Goal: Task Accomplishment & Management: Use online tool/utility

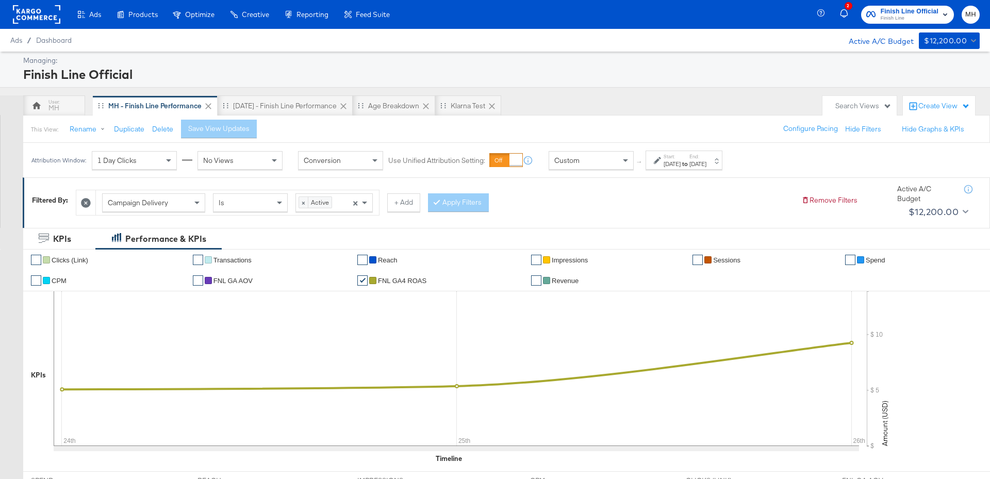
click at [706, 161] on div "[DATE]" at bounding box center [697, 164] width 17 height 8
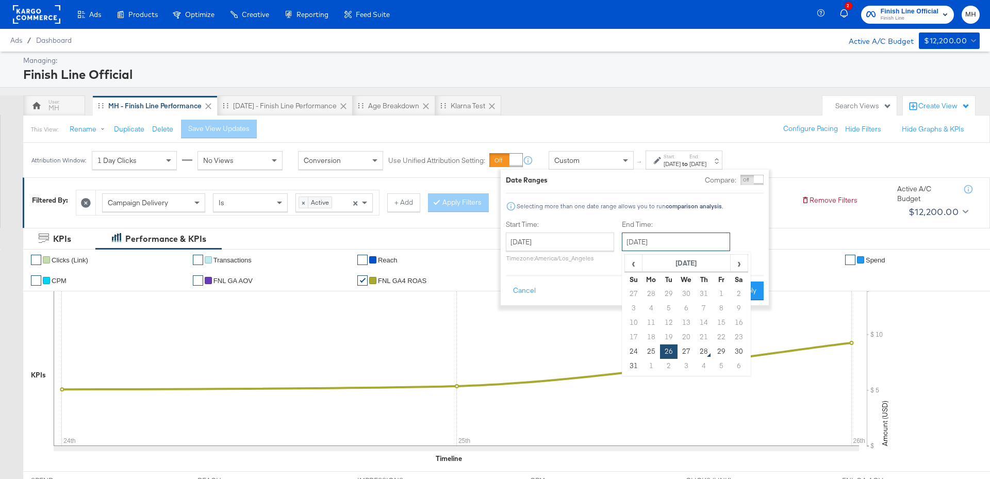
click at [696, 239] on input "[DATE]" at bounding box center [676, 242] width 108 height 19
click at [685, 347] on td "27" at bounding box center [687, 351] width 18 height 14
type input "[DATE]"
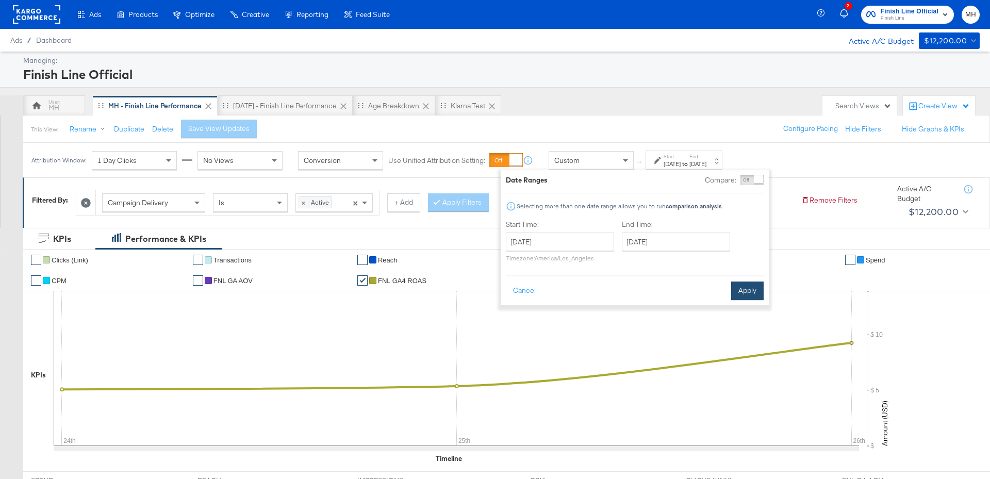
click at [748, 290] on button "Apply" at bounding box center [747, 291] width 32 height 19
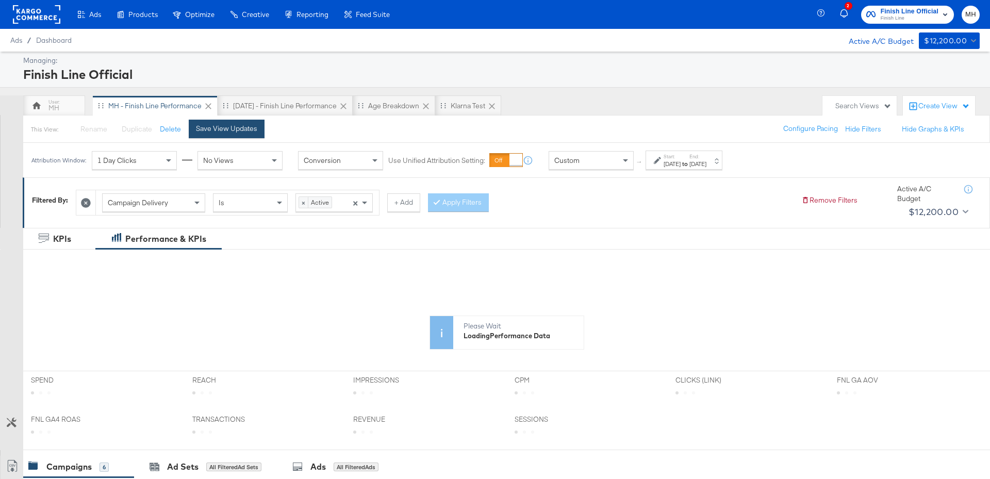
click at [247, 124] on div "Save View Updates" at bounding box center [226, 129] width 61 height 10
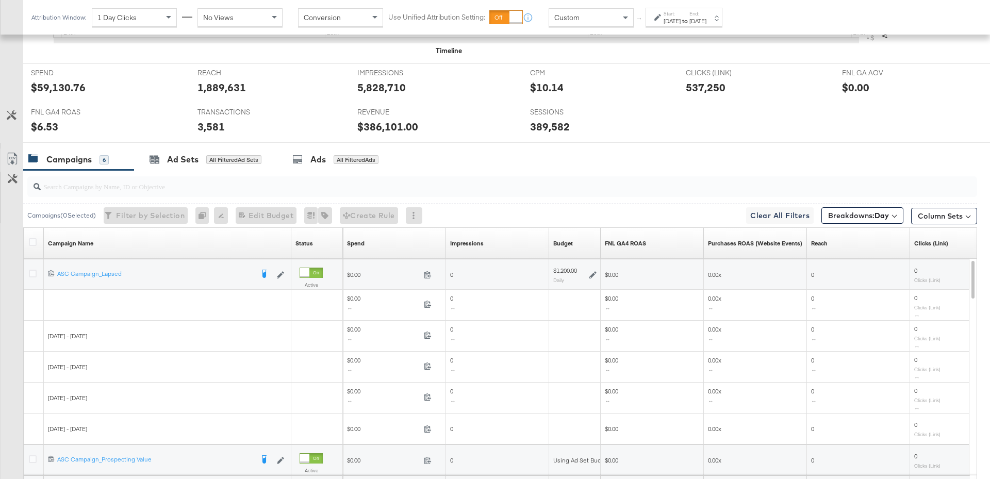
scroll to position [508, 0]
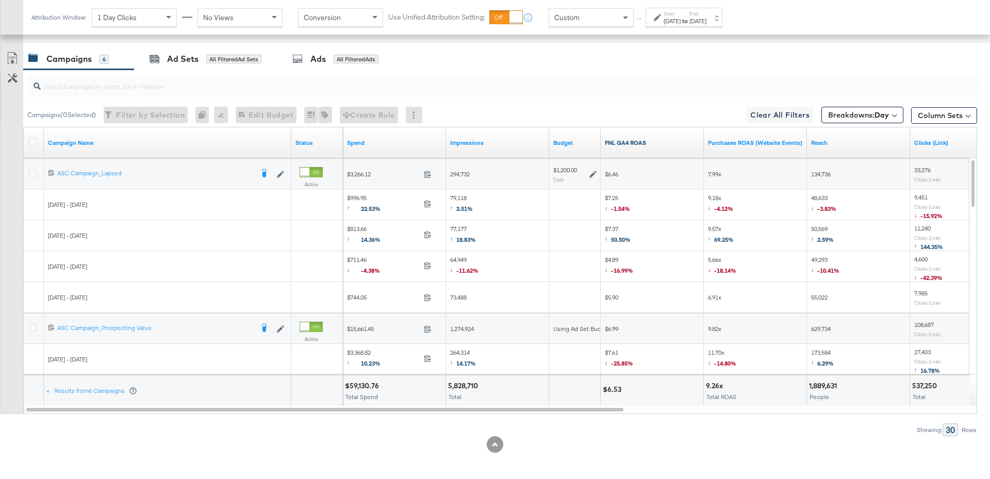
click at [662, 141] on link "FNL GA4 ROAS" at bounding box center [652, 143] width 95 height 8
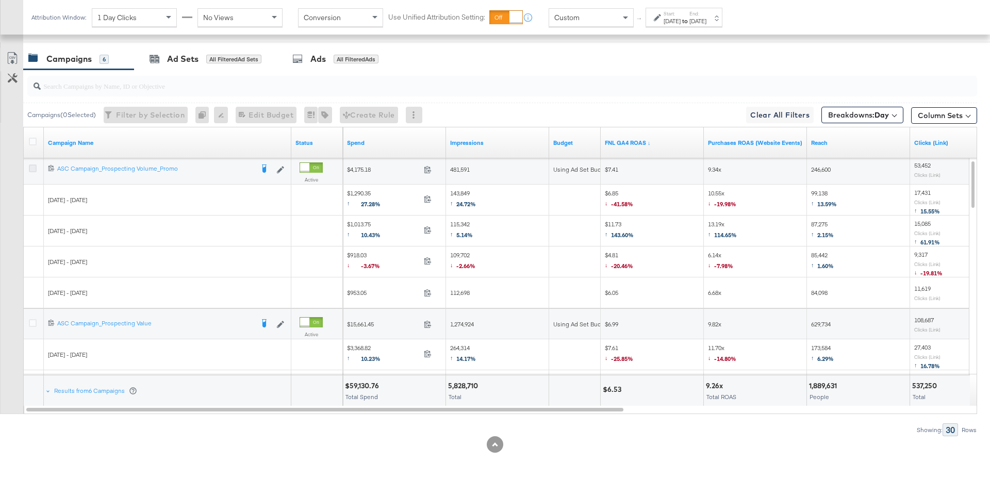
click at [32, 166] on icon at bounding box center [33, 169] width 8 height 8
click at [0, 0] on input "checkbox" at bounding box center [0, 0] width 0 height 0
click at [163, 64] on div "Ad Sets for 1 Campaign" at bounding box center [202, 59] width 136 height 22
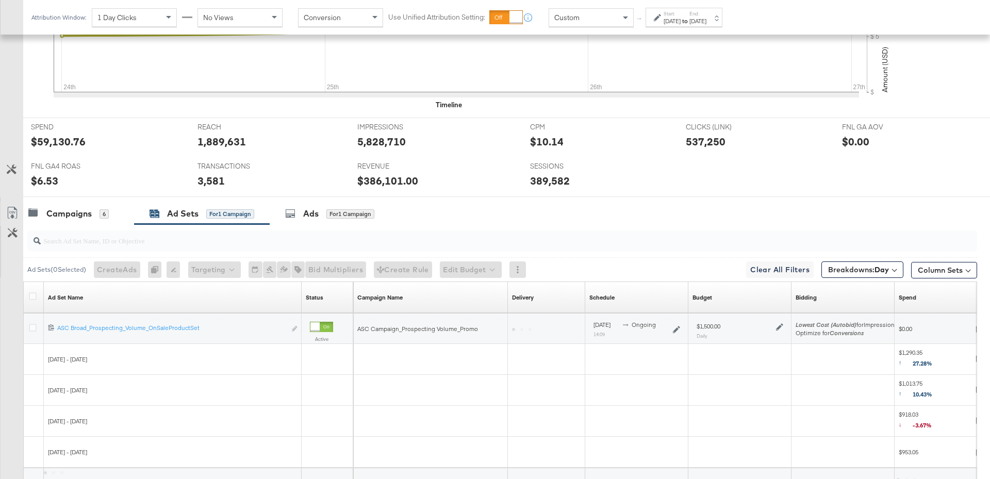
scroll to position [447, 0]
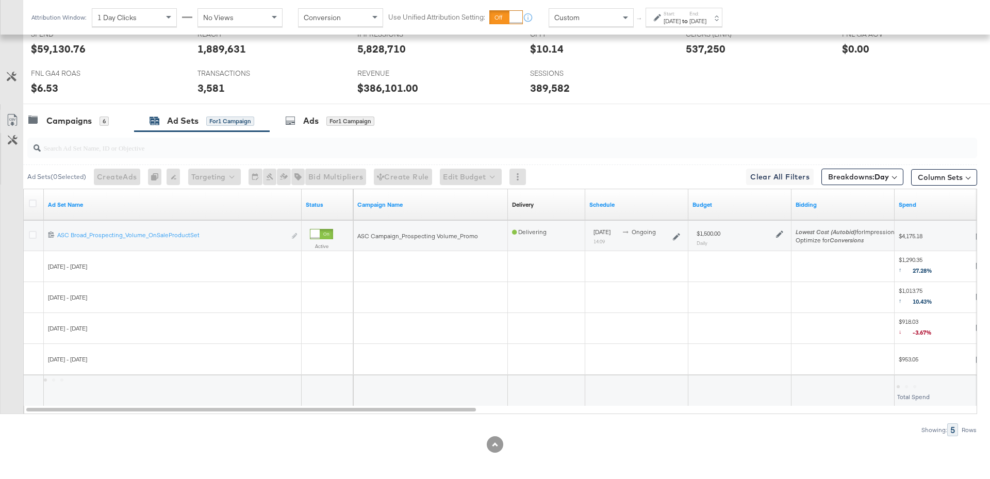
click at [779, 232] on icon at bounding box center [779, 234] width 7 height 7
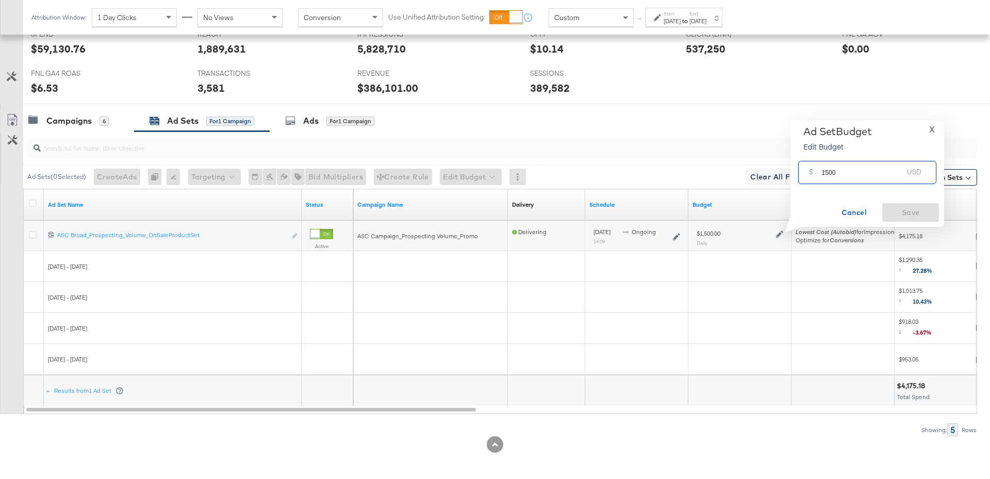
drag, startPoint x: 839, startPoint y: 174, endPoint x: 817, endPoint y: 174, distance: 22.2
click at [817, 174] on div "$ 1500 USD" at bounding box center [867, 172] width 138 height 23
type input "2300"
click at [914, 206] on button "Save" at bounding box center [910, 212] width 57 height 19
click at [90, 125] on div "Campaigns 6" at bounding box center [78, 121] width 111 height 22
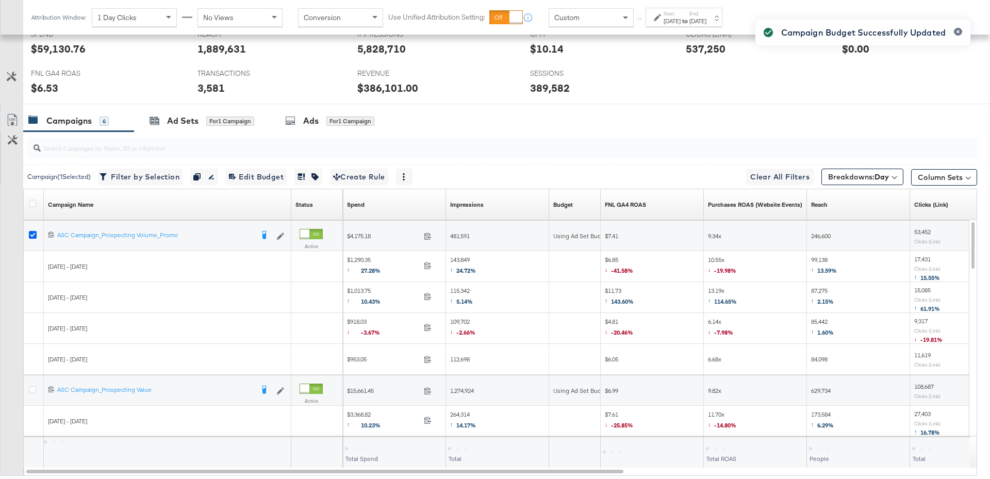
click at [34, 231] on icon at bounding box center [33, 235] width 8 height 8
click at [0, 0] on input "checkbox" at bounding box center [0, 0] width 0 height 0
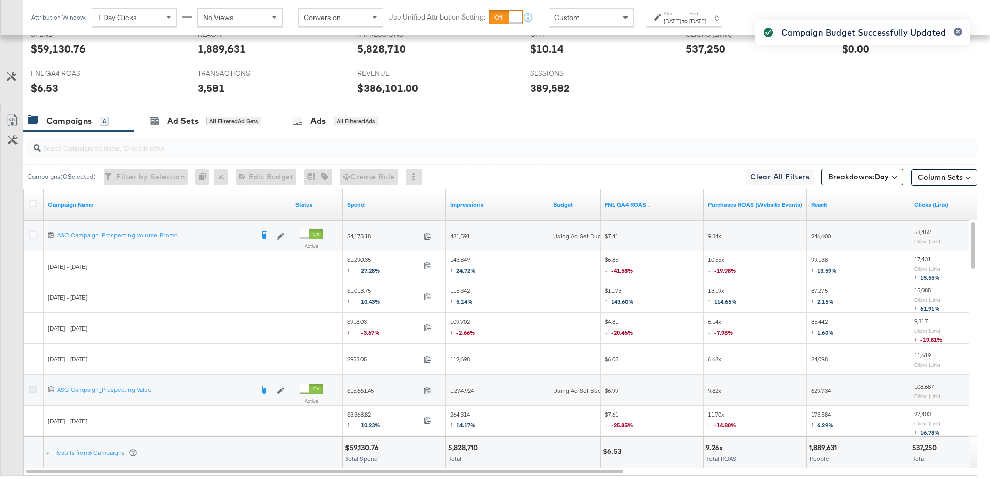
click at [32, 386] on icon at bounding box center [33, 390] width 8 height 8
click at [0, 0] on input "checkbox" at bounding box center [0, 0] width 0 height 0
click at [191, 121] on div "Ad Sets" at bounding box center [182, 121] width 31 height 12
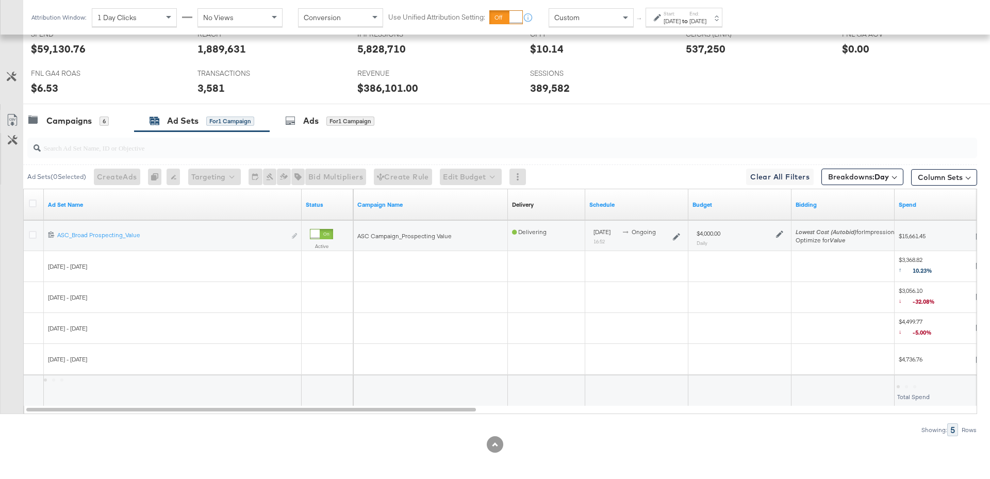
click at [781, 231] on icon at bounding box center [779, 234] width 7 height 7
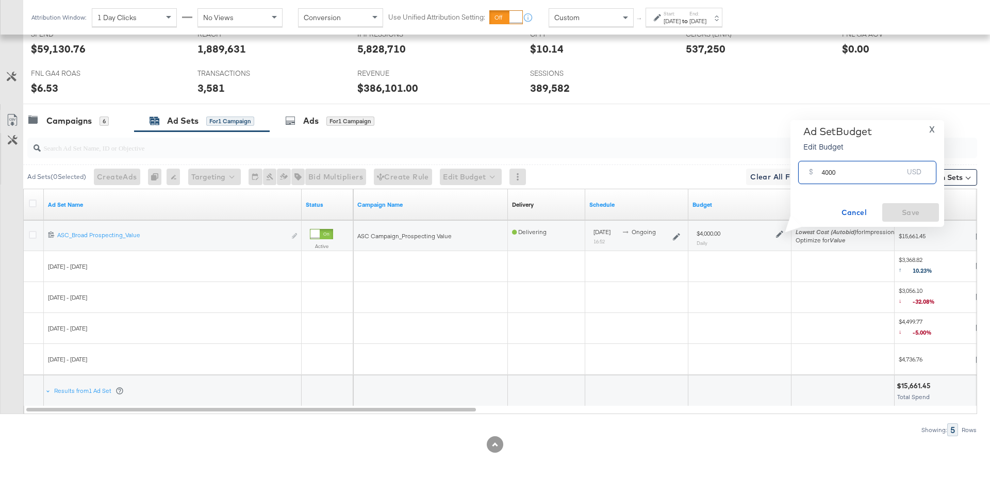
drag, startPoint x: 840, startPoint y: 174, endPoint x: 813, endPoint y: 175, distance: 27.3
click at [813, 175] on div "$ 4000 USD" at bounding box center [867, 172] width 138 height 23
type input "5000"
click at [897, 207] on span "Save" at bounding box center [910, 212] width 48 height 13
click at [87, 126] on div "Campaigns 6" at bounding box center [78, 121] width 111 height 22
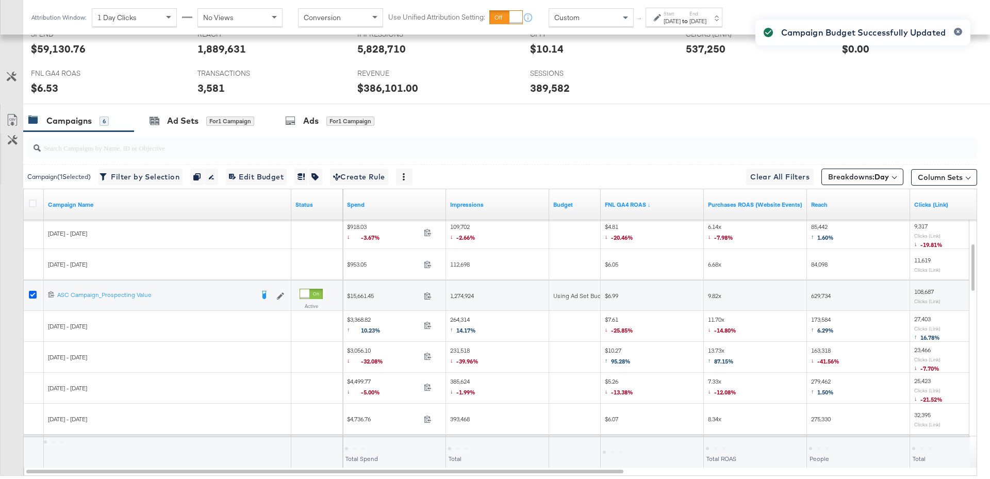
click at [34, 291] on icon at bounding box center [33, 295] width 8 height 8
click at [0, 0] on input "checkbox" at bounding box center [0, 0] width 0 height 0
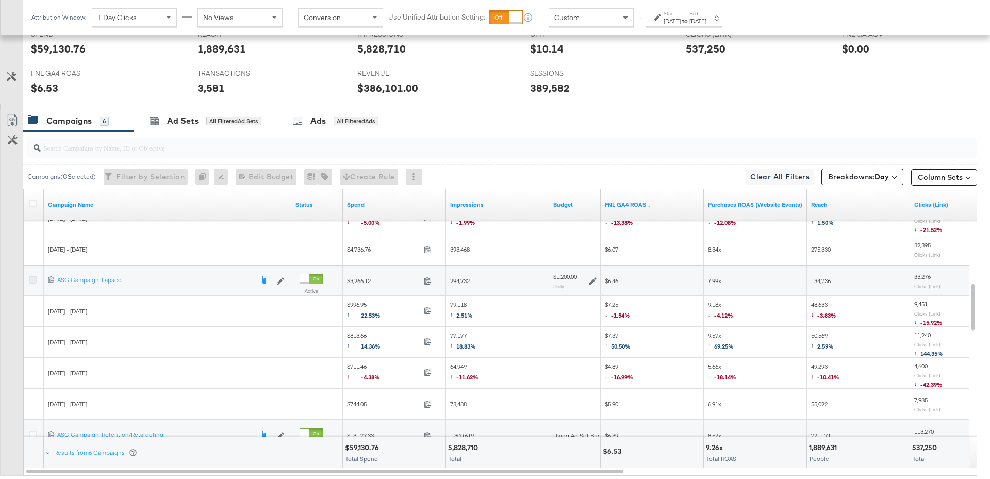
click at [32, 278] on icon at bounding box center [33, 280] width 8 height 8
click at [0, 0] on input "checkbox" at bounding box center [0, 0] width 0 height 0
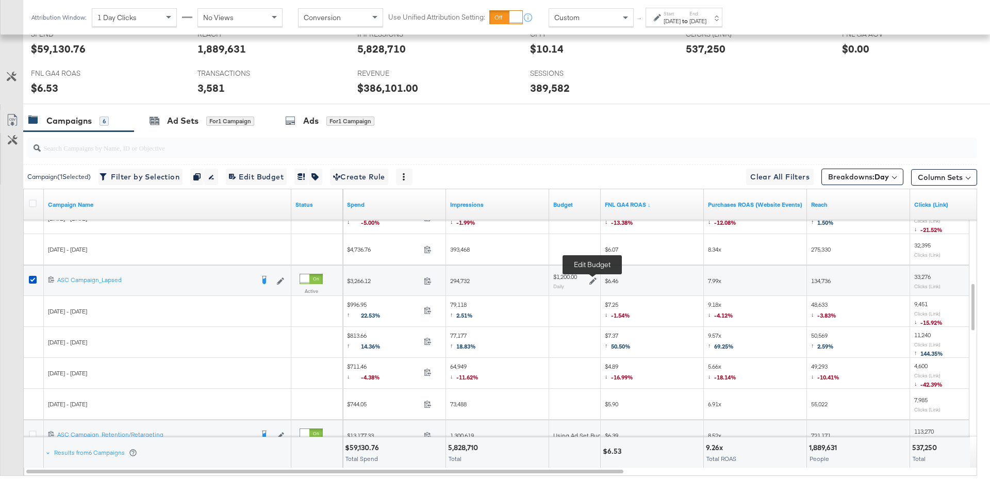
click at [589, 278] on icon at bounding box center [592, 280] width 7 height 7
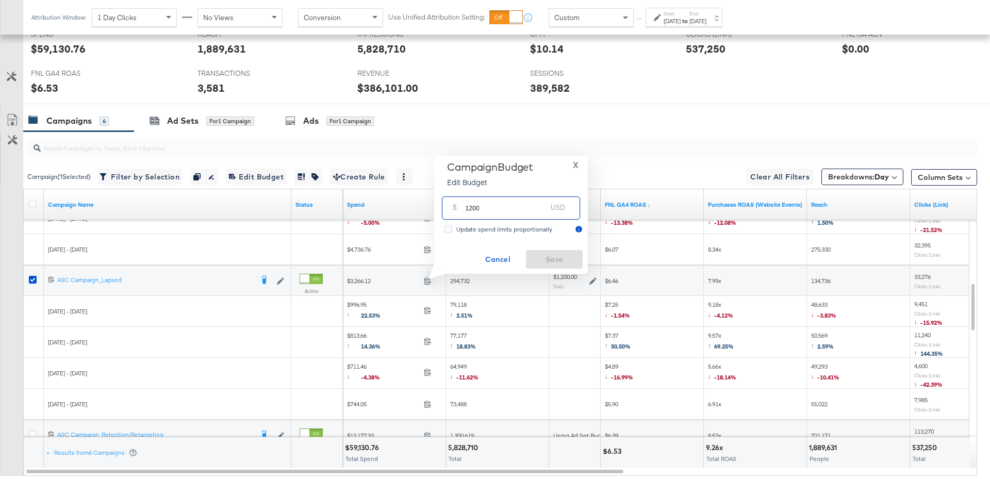
drag, startPoint x: 485, startPoint y: 208, endPoint x: 458, endPoint y: 208, distance: 26.8
click at [458, 208] on div "$ 1200 USD" at bounding box center [511, 207] width 138 height 23
type input "2000"
click at [555, 262] on span "Save" at bounding box center [554, 259] width 48 height 13
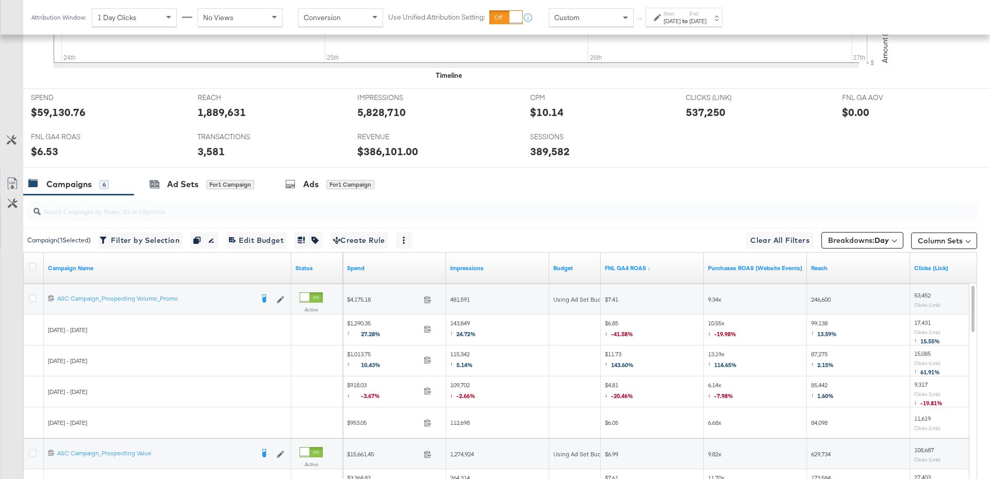
scroll to position [508, 0]
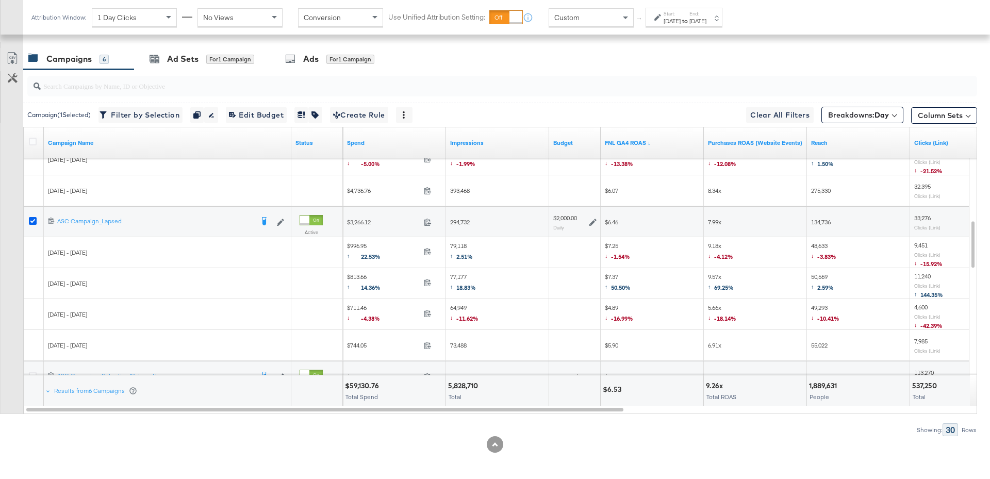
click at [29, 217] on icon at bounding box center [33, 221] width 8 height 8
click at [0, 0] on input "checkbox" at bounding box center [0, 0] width 0 height 0
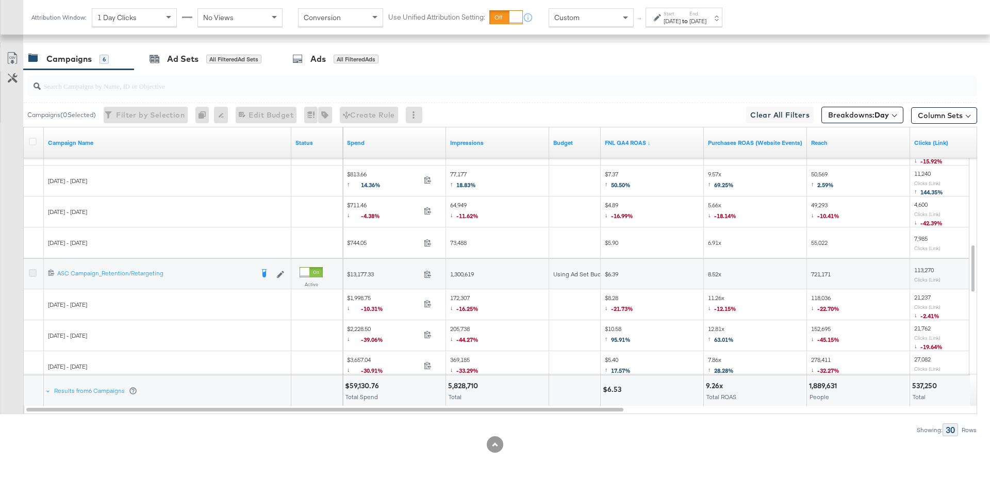
click at [32, 271] on icon at bounding box center [33, 273] width 8 height 8
click at [0, 0] on input "checkbox" at bounding box center [0, 0] width 0 height 0
click at [186, 57] on div "Ad Sets" at bounding box center [182, 59] width 31 height 12
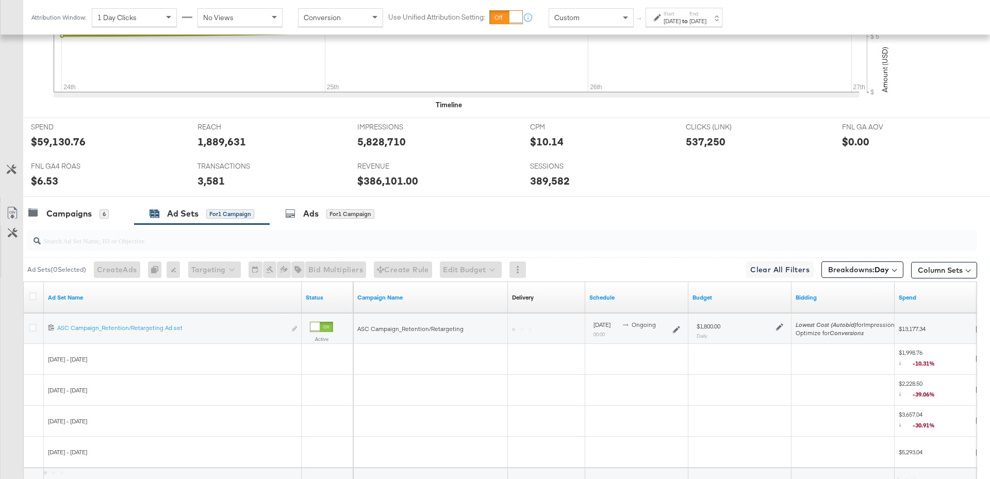
scroll to position [447, 0]
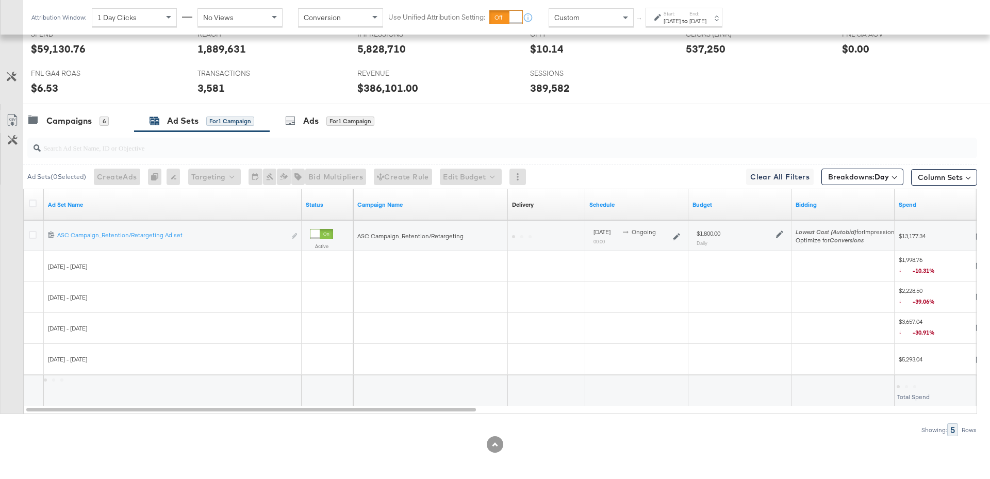
click at [777, 232] on icon at bounding box center [779, 234] width 7 height 7
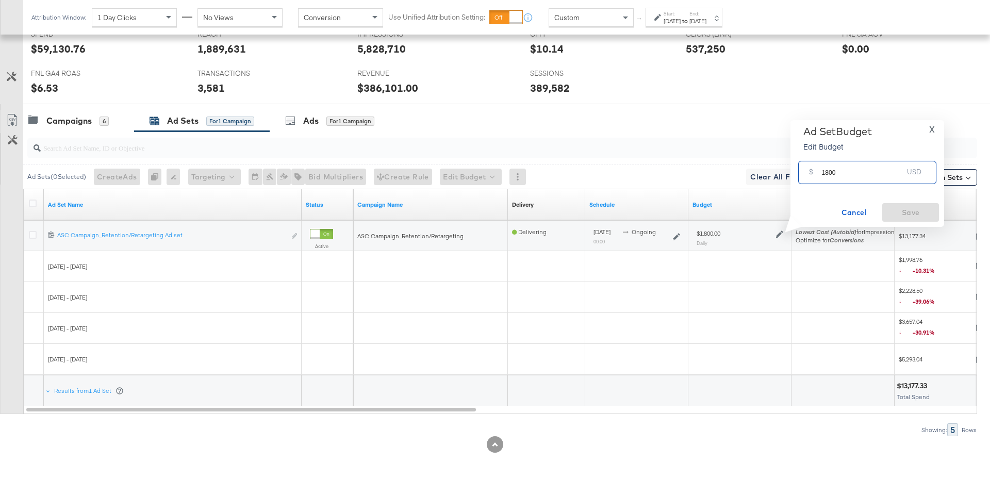
drag, startPoint x: 841, startPoint y: 173, endPoint x: 815, endPoint y: 173, distance: 25.3
click at [815, 173] on div "$ 1800 USD" at bounding box center [867, 172] width 138 height 23
type input "1400"
click at [921, 212] on span "Save" at bounding box center [910, 212] width 48 height 13
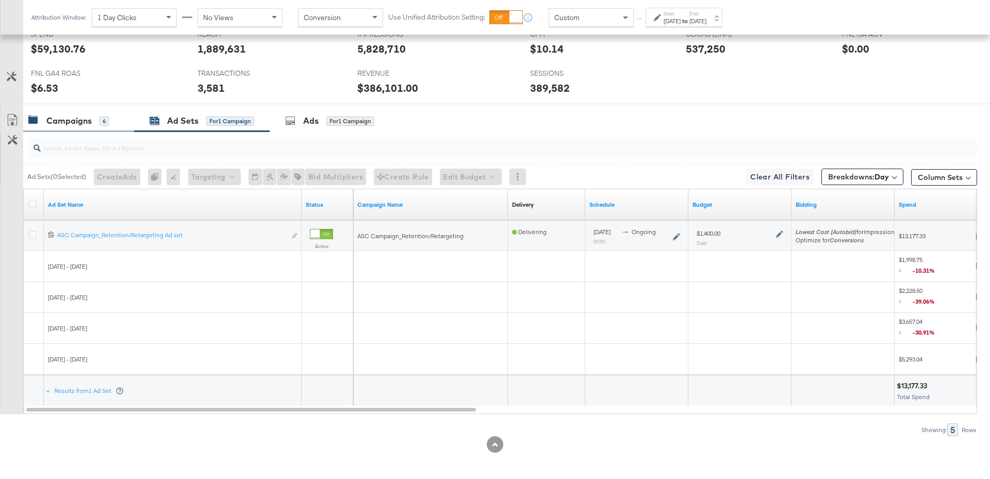
click at [69, 118] on div "Campaigns" at bounding box center [68, 121] width 45 height 12
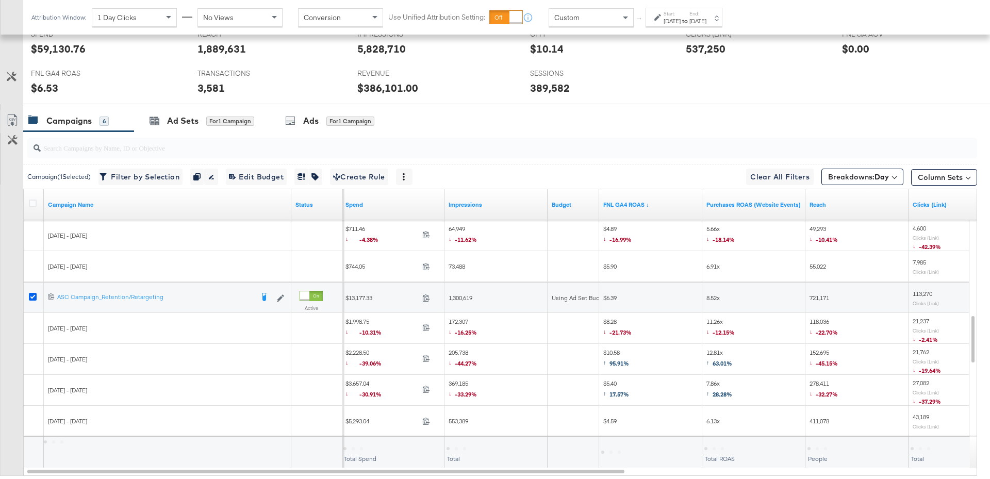
click at [31, 294] on icon at bounding box center [33, 297] width 8 height 8
click at [0, 0] on input "checkbox" at bounding box center [0, 0] width 0 height 0
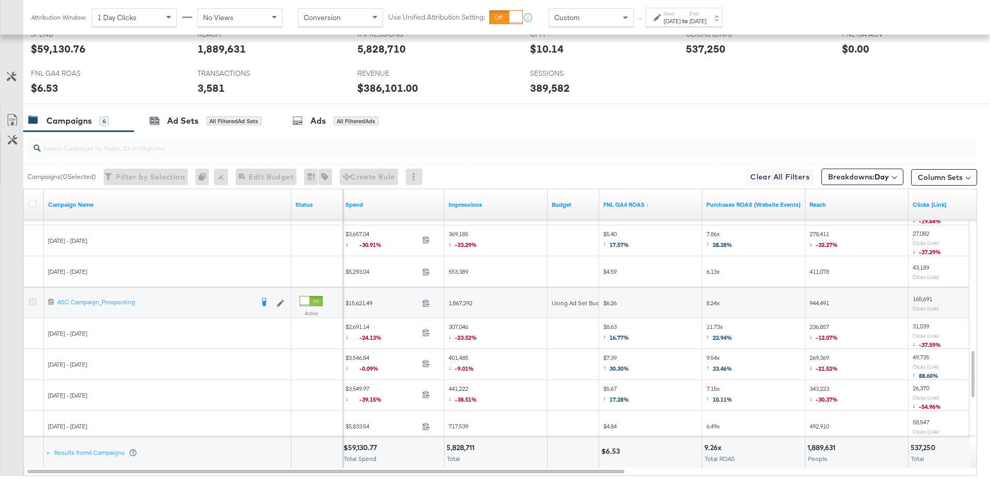
click at [33, 300] on icon at bounding box center [33, 302] width 8 height 8
click at [0, 0] on input "checkbox" at bounding box center [0, 0] width 0 height 0
click at [217, 120] on div "for 1 Campaign" at bounding box center [230, 121] width 48 height 9
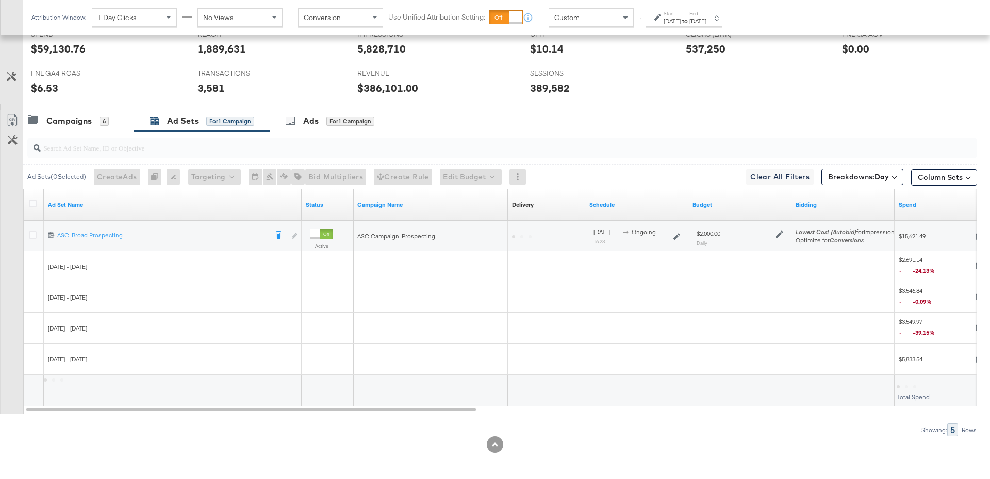
click at [777, 232] on icon at bounding box center [779, 234] width 7 height 7
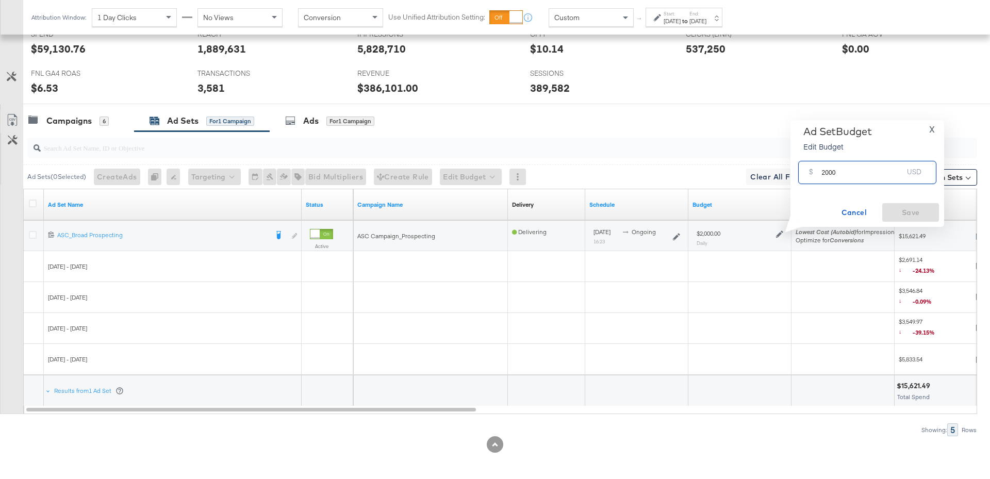
drag, startPoint x: 841, startPoint y: 173, endPoint x: 804, endPoint y: 173, distance: 37.1
click at [803, 173] on div "$ 2000 USD" at bounding box center [867, 172] width 138 height 23
type input "1500"
click at [921, 211] on span "Save" at bounding box center [910, 212] width 48 height 13
click at [97, 112] on div "Campaigns 6" at bounding box center [78, 121] width 111 height 22
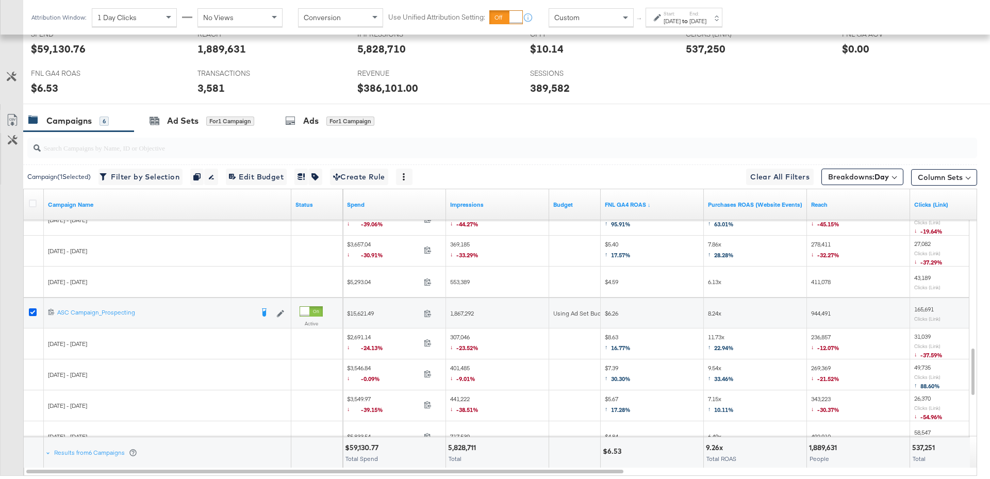
click at [32, 310] on icon at bounding box center [33, 312] width 8 height 8
click at [0, 0] on input "checkbox" at bounding box center [0, 0] width 0 height 0
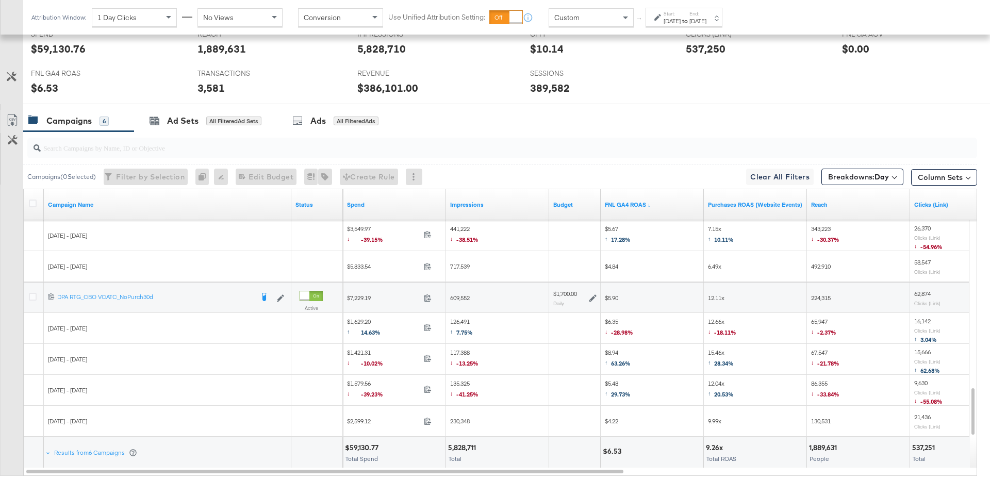
scroll to position [463, 0]
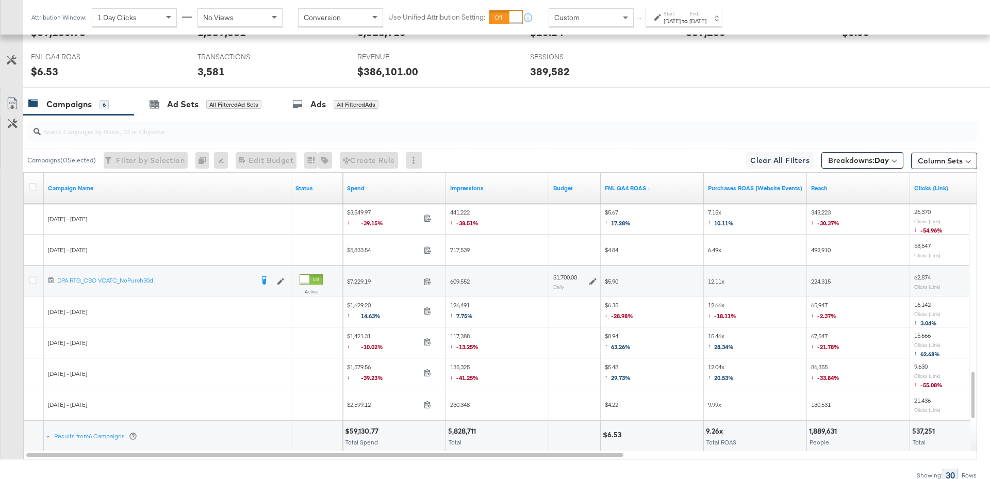
click at [594, 278] on icon at bounding box center [592, 281] width 7 height 7
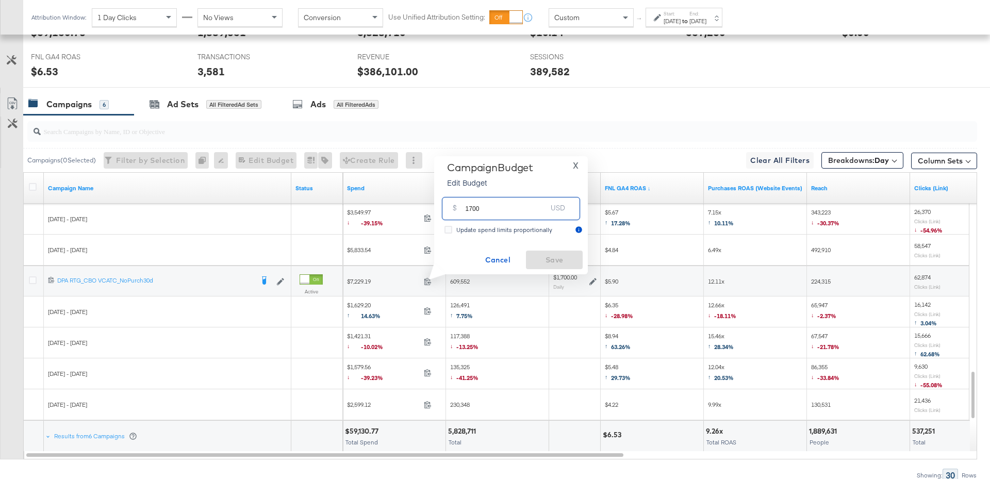
drag, startPoint x: 489, startPoint y: 209, endPoint x: 463, endPoint y: 209, distance: 26.3
click at [463, 209] on div "$ 1700 USD" at bounding box center [511, 208] width 138 height 23
type input "1000"
click at [548, 265] on span "Save" at bounding box center [554, 260] width 48 height 13
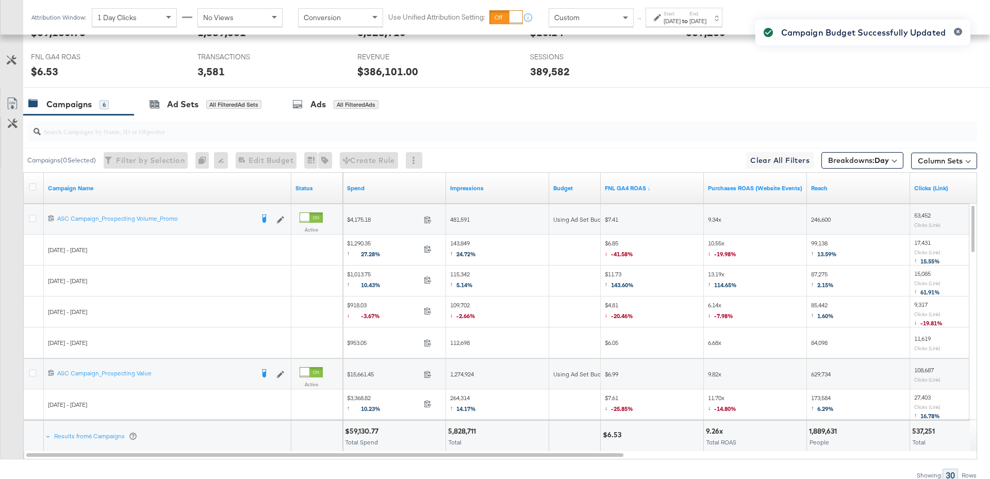
scroll to position [0, 0]
